Goal: Task Accomplishment & Management: Use online tool/utility

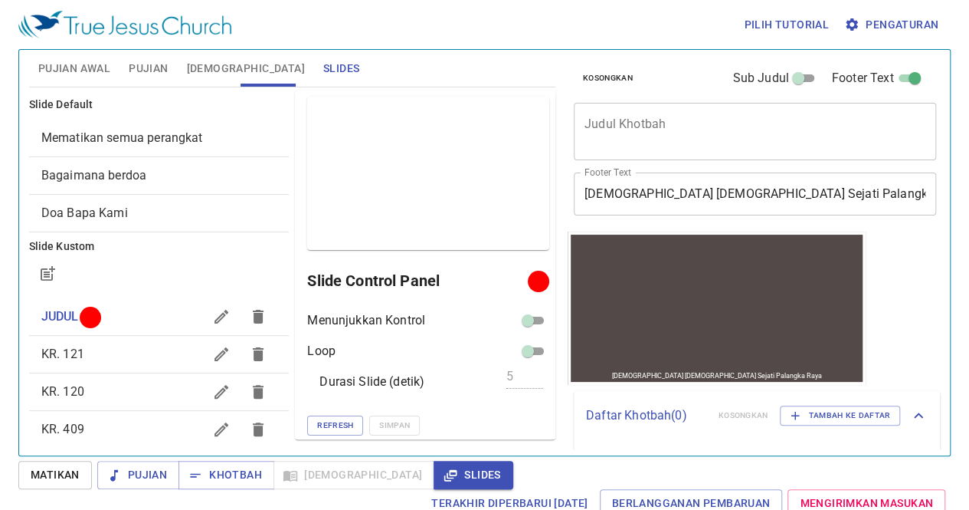
scroll to position [1, 0]
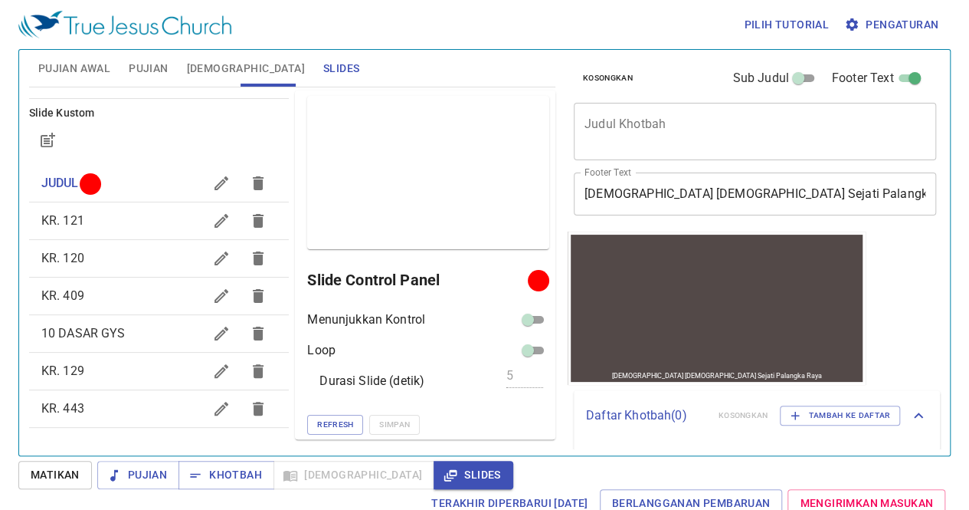
click at [117, 220] on span "KR. 121" at bounding box center [122, 221] width 162 height 18
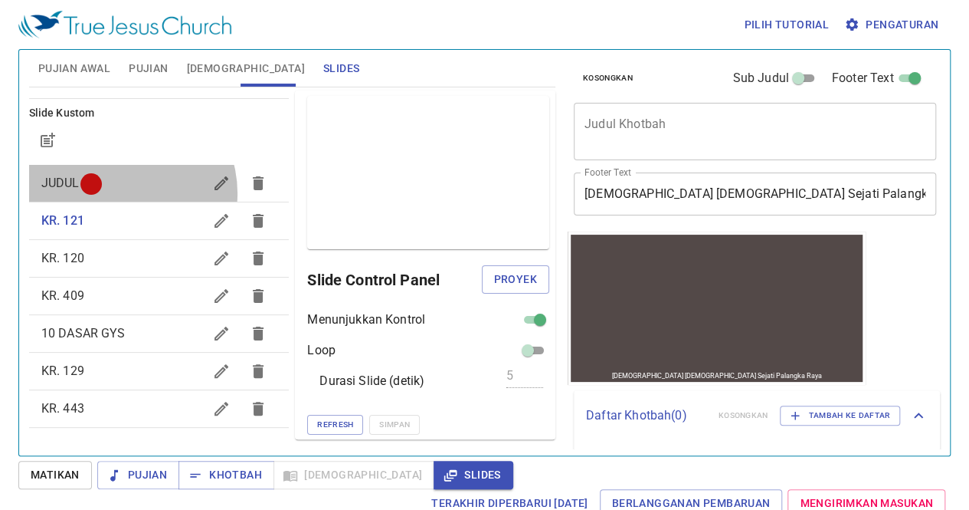
click at [120, 192] on div "JUDUL" at bounding box center [159, 183] width 261 height 37
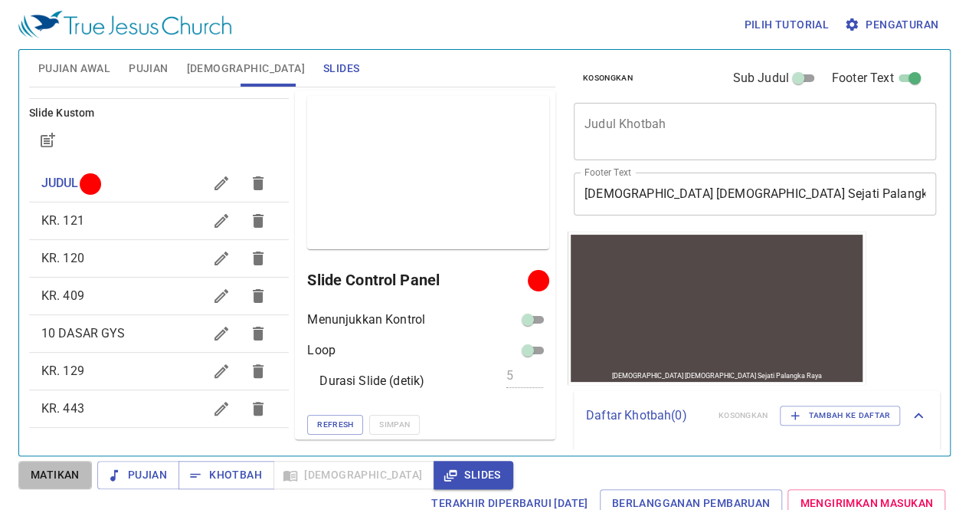
click at [63, 465] on button "Matikan" at bounding box center [55, 475] width 74 height 28
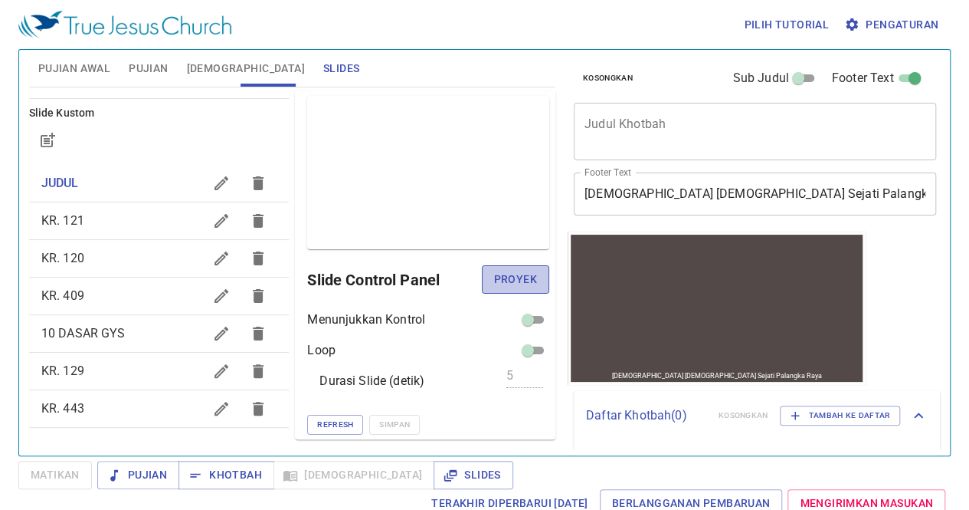
click at [498, 284] on span "Proyek" at bounding box center [515, 279] width 43 height 19
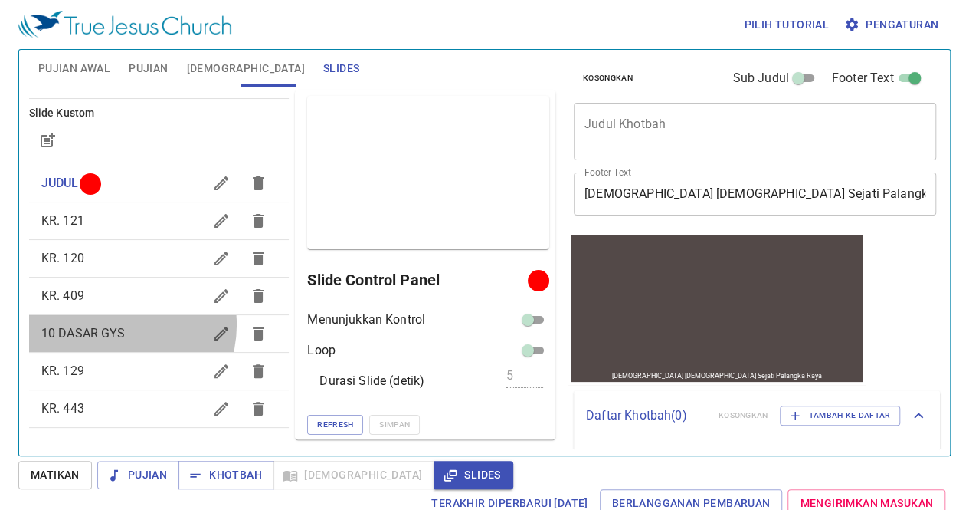
click at [115, 326] on span "10 DASAR GYS" at bounding box center [83, 333] width 84 height 15
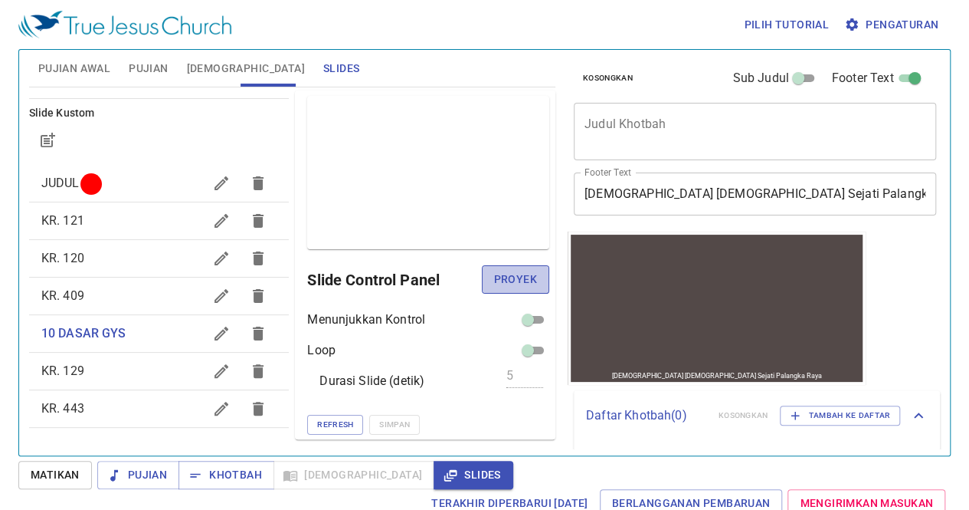
click at [508, 278] on span "Proyek" at bounding box center [515, 279] width 43 height 19
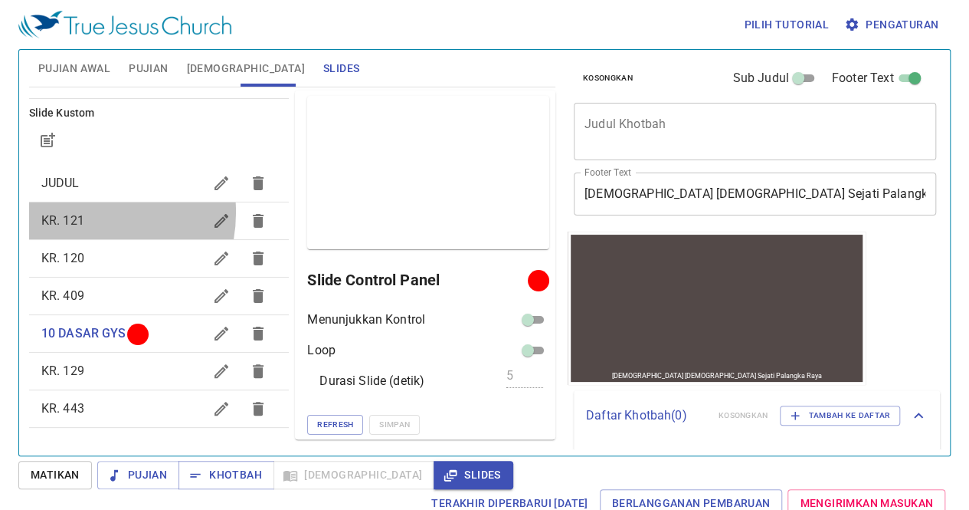
click at [77, 212] on span "KR. 121" at bounding box center [122, 221] width 162 height 18
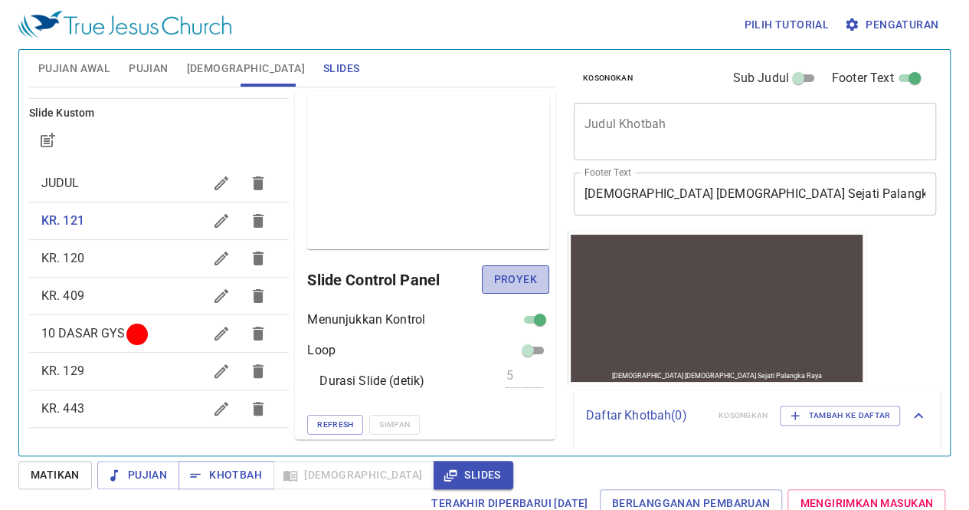
click at [515, 274] on span "Proyek" at bounding box center [515, 279] width 43 height 19
click at [519, 310] on span at bounding box center [534, 319] width 31 height 18
click at [519, 317] on input "checkbox" at bounding box center [540, 322] width 55 height 18
checkbox input "false"
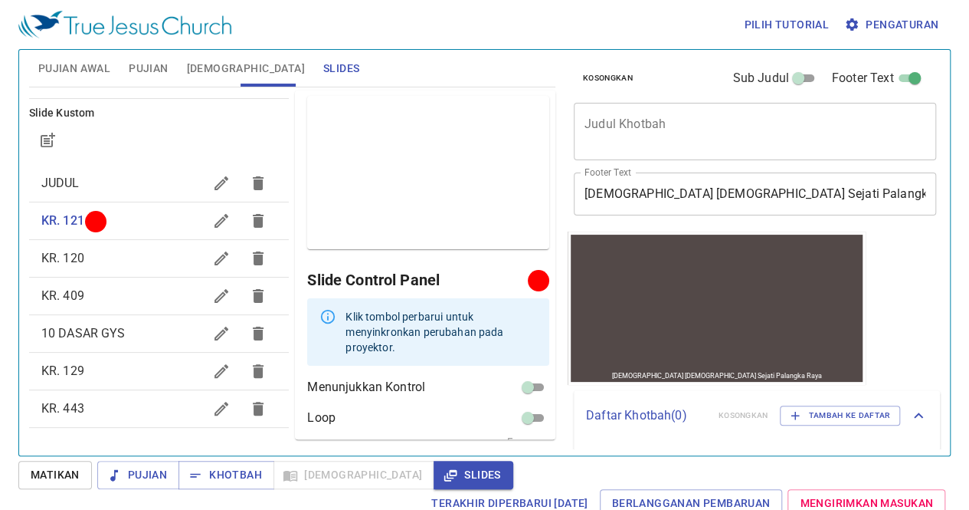
scroll to position [53, 0]
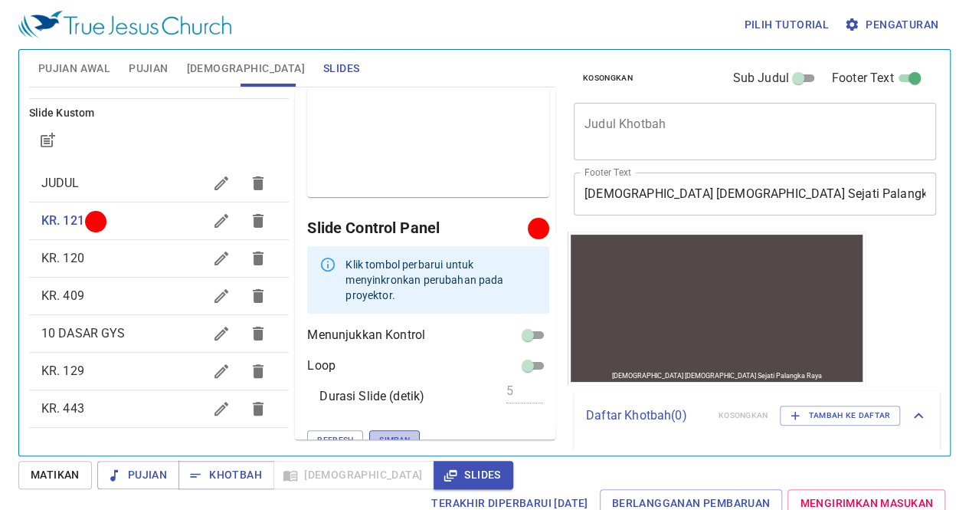
click at [379, 433] on span "Simpan" at bounding box center [394, 440] width 31 height 14
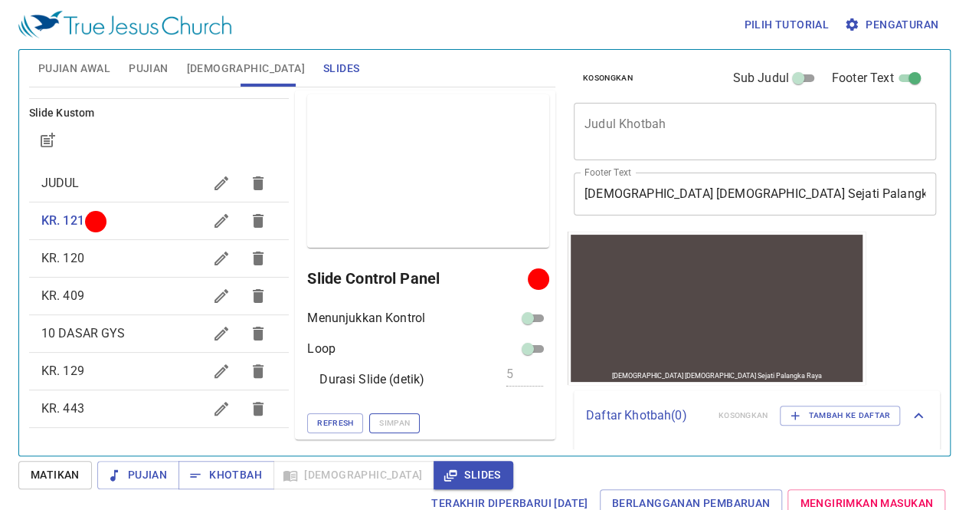
scroll to position [1, 0]
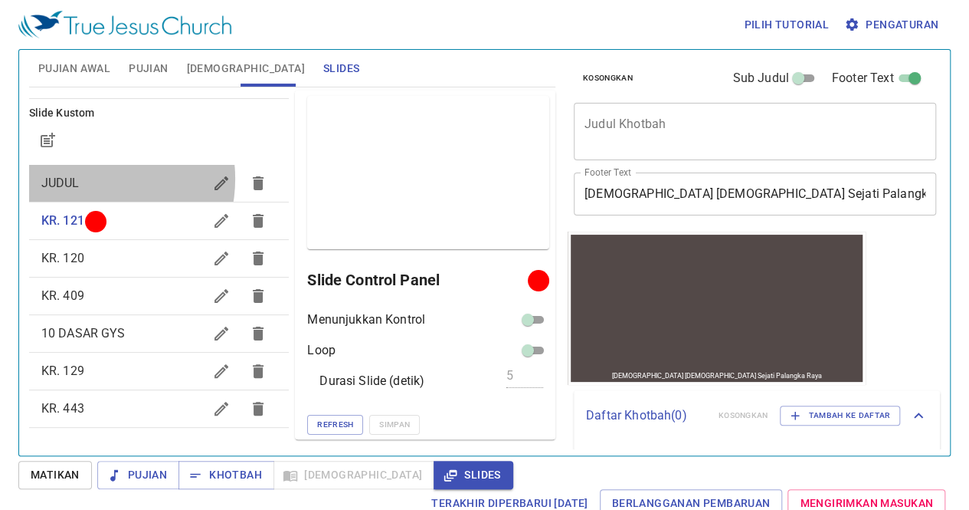
click at [90, 178] on span "JUDUL" at bounding box center [122, 183] width 162 height 18
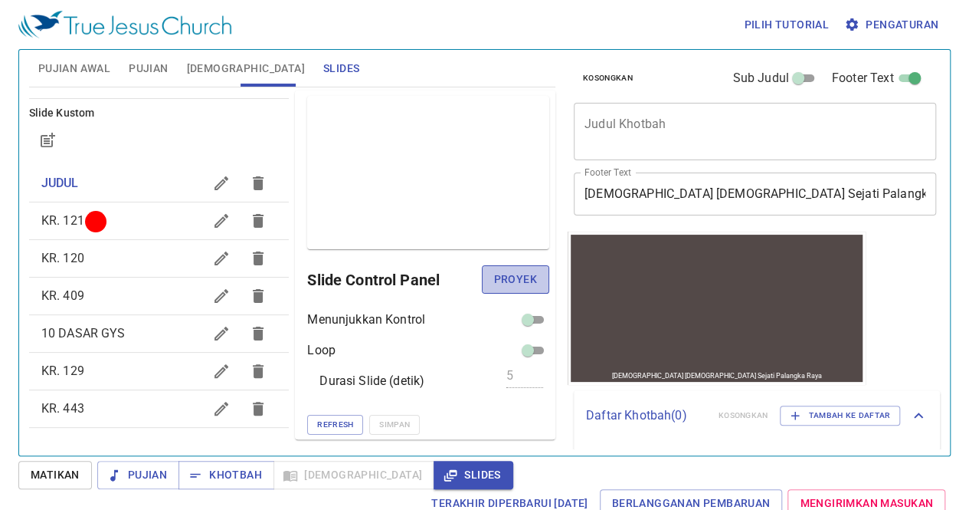
click at [494, 281] on span "Proyek" at bounding box center [515, 279] width 43 height 19
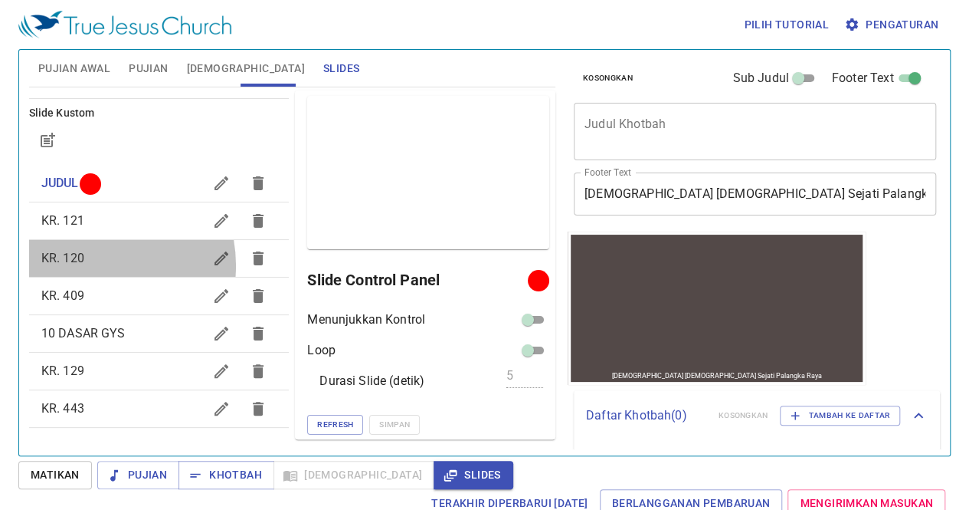
click at [90, 264] on span "KR. 120" at bounding box center [122, 258] width 162 height 18
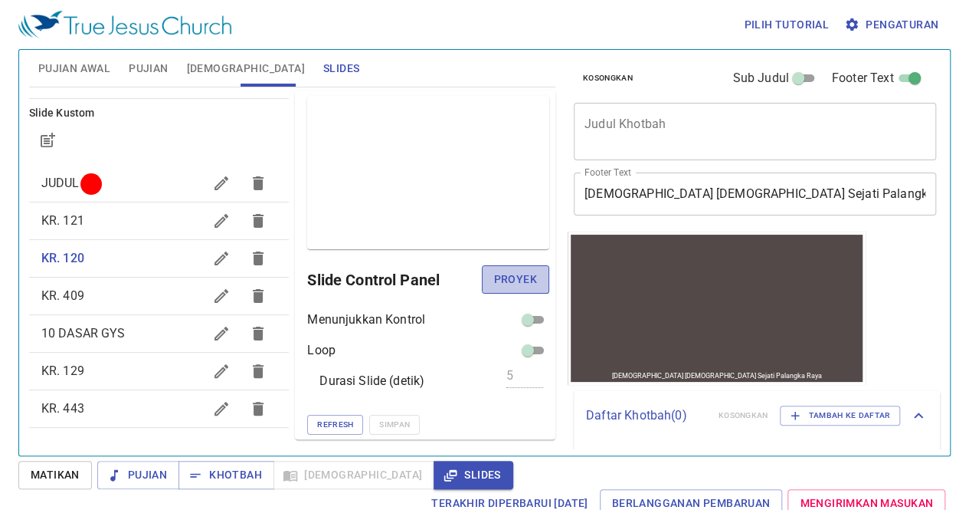
click at [509, 278] on span "Proyek" at bounding box center [515, 279] width 43 height 19
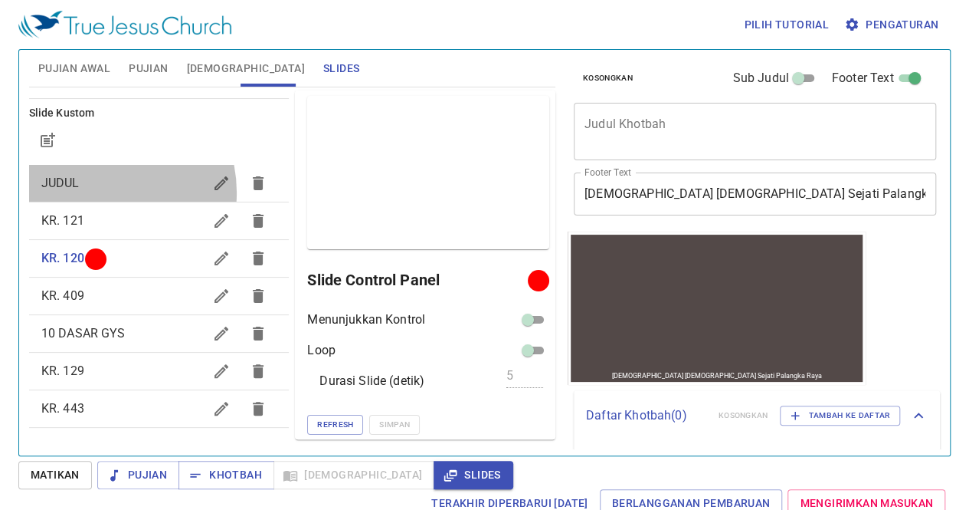
click at [96, 192] on div "JUDUL" at bounding box center [159, 183] width 261 height 37
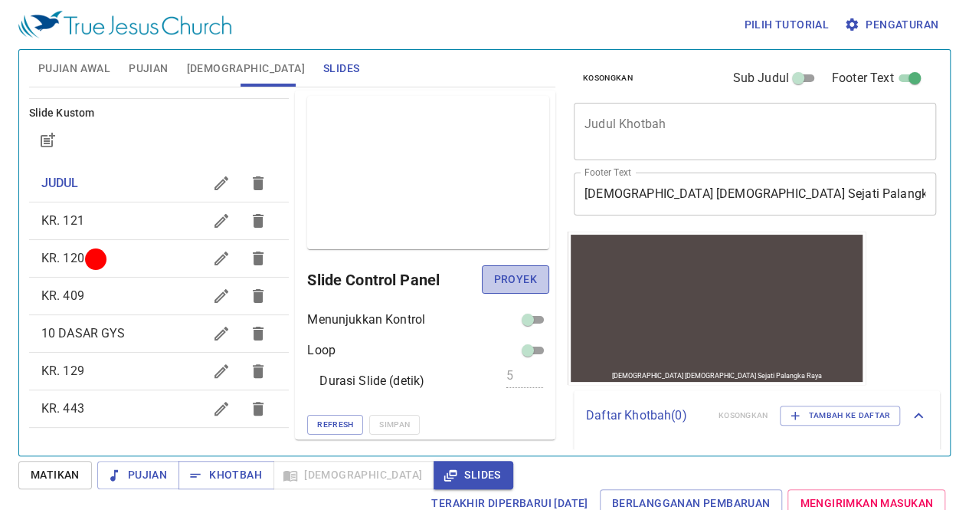
click at [494, 274] on span "Proyek" at bounding box center [515, 279] width 43 height 19
click at [78, 297] on span "KR. 409" at bounding box center [62, 295] width 43 height 15
click at [507, 275] on span "Proyek" at bounding box center [515, 279] width 43 height 19
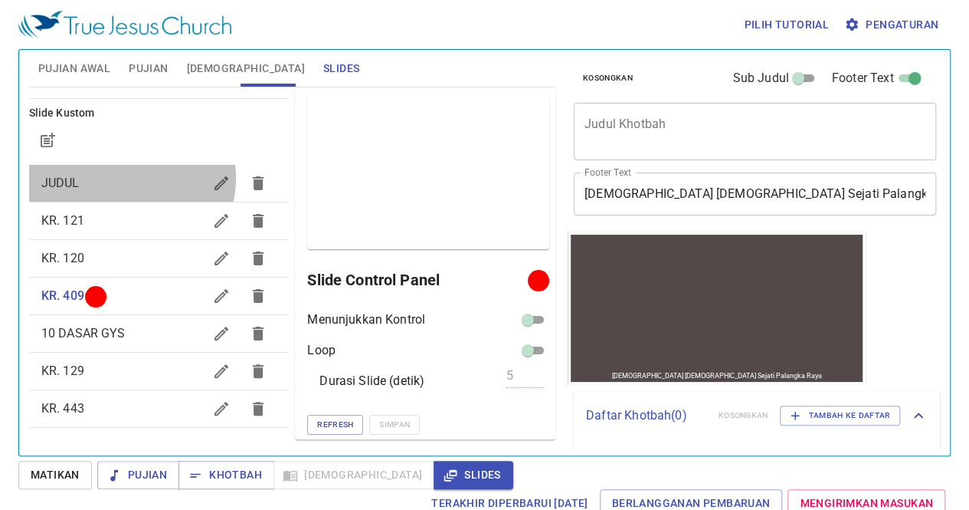
click at [124, 177] on span "JUDUL" at bounding box center [122, 183] width 162 height 18
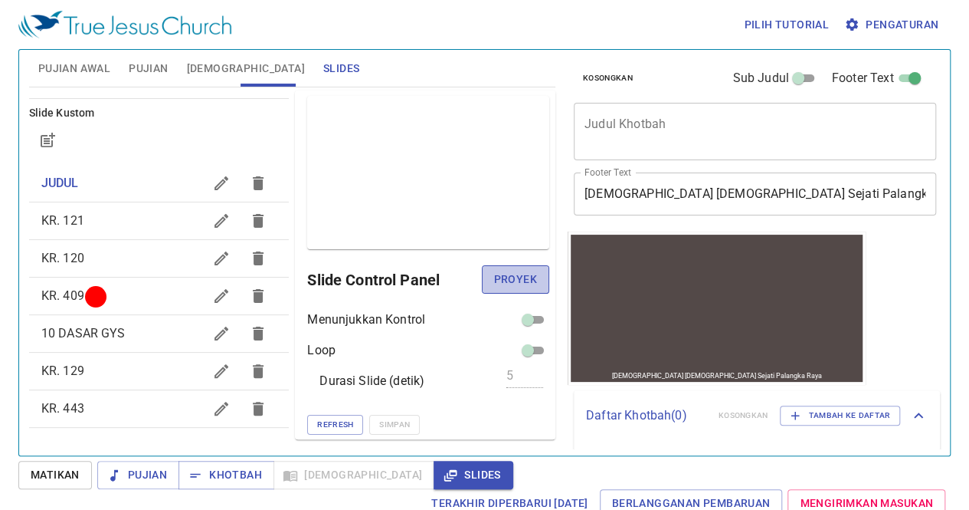
click at [515, 271] on span "Proyek" at bounding box center [515, 279] width 43 height 19
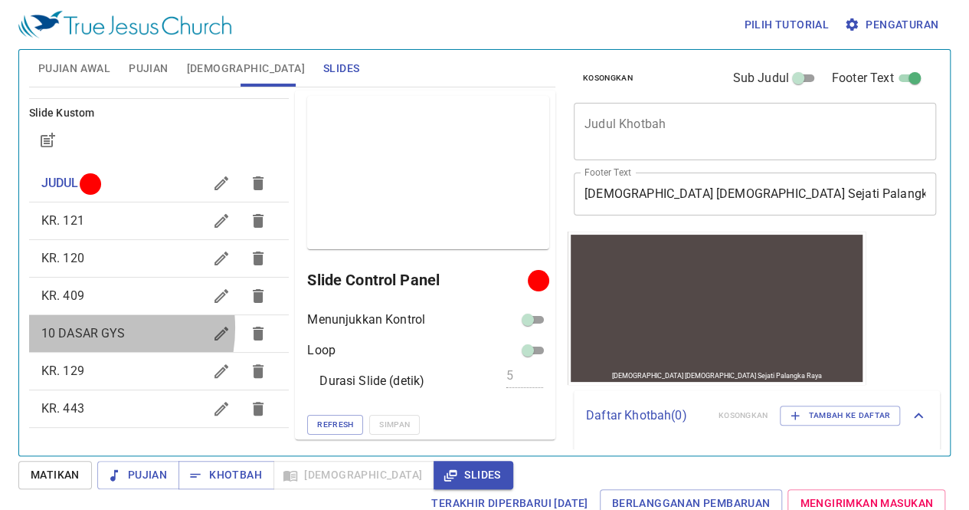
click at [79, 327] on span "10 DASAR GYS" at bounding box center [83, 333] width 84 height 15
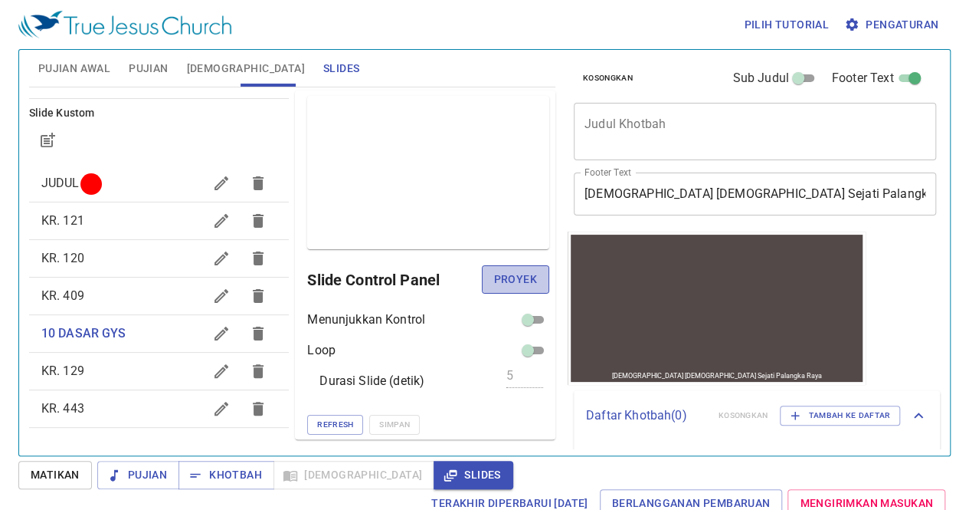
click at [513, 281] on span "Proyek" at bounding box center [515, 279] width 43 height 19
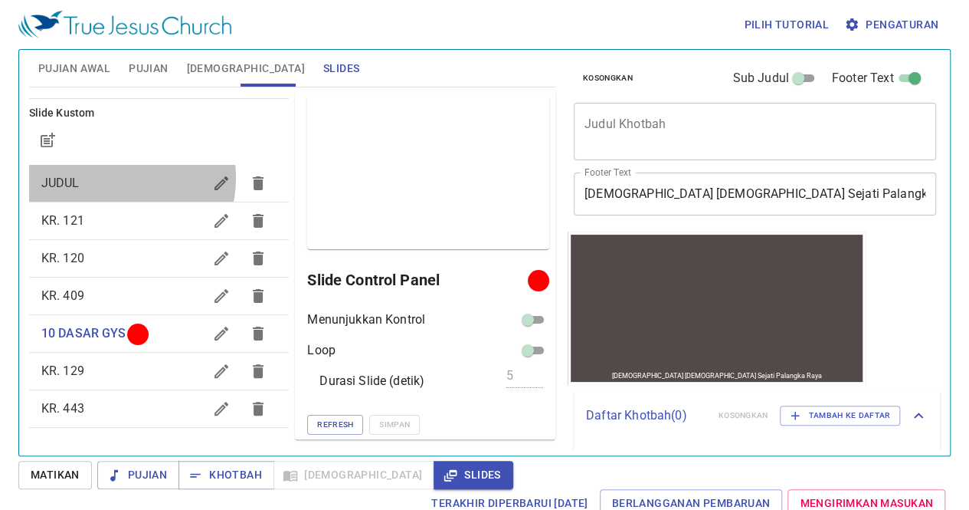
click at [113, 177] on span "JUDUL" at bounding box center [122, 183] width 162 height 18
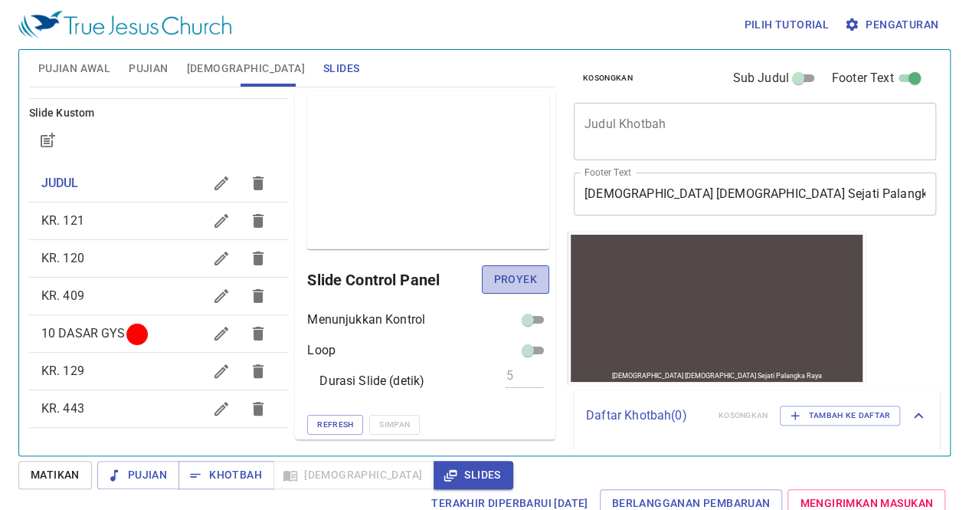
click at [497, 281] on span "Proyek" at bounding box center [515, 279] width 43 height 19
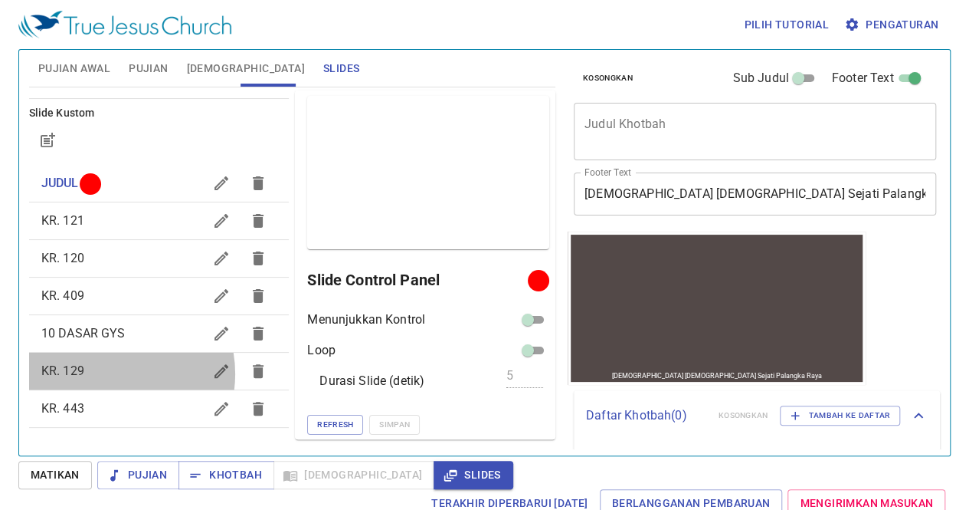
click at [104, 373] on span "KR. 129" at bounding box center [122, 371] width 162 height 18
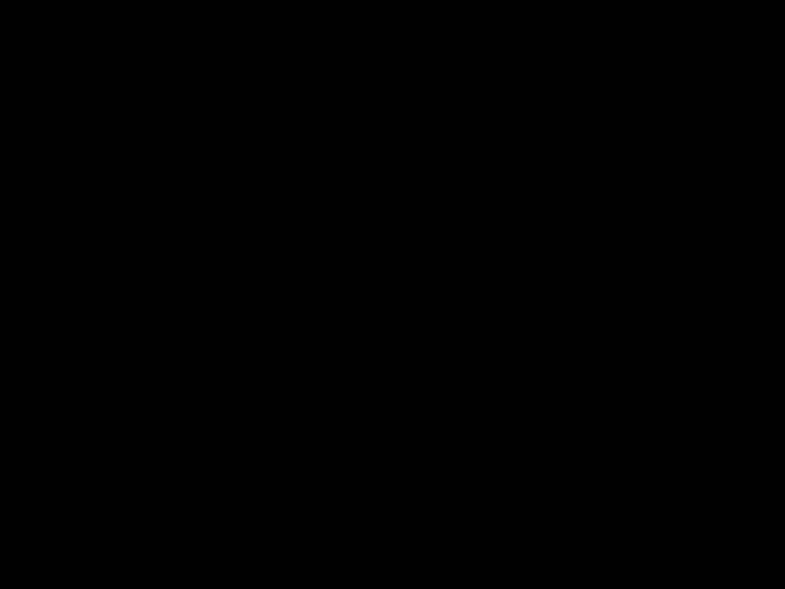
click at [618, 389] on div at bounding box center [392, 294] width 785 height 589
